Goal: Go to known website: Go to known website

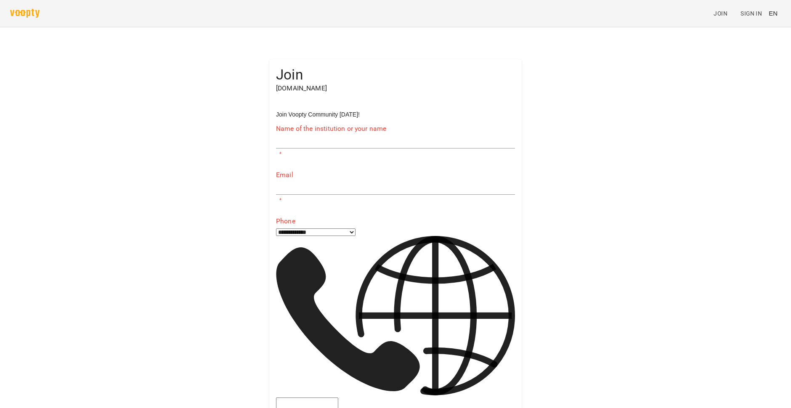
click at [39, 12] on img at bounding box center [24, 13] width 29 height 9
drag, startPoint x: 0, startPoint y: 0, endPoint x: 40, endPoint y: 12, distance: 41.7
click at [39, 12] on img at bounding box center [24, 13] width 29 height 9
